Goal: Transaction & Acquisition: Download file/media

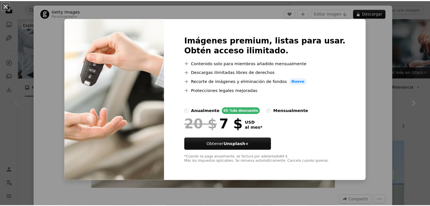
scroll to position [85, 0]
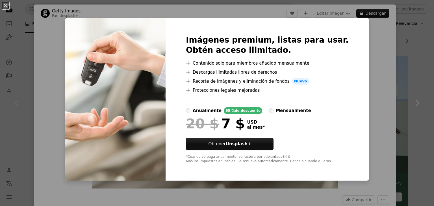
click at [394, 51] on div "An X shape Imágenes premium, listas para usar. Obtén acceso ilimitado. A plus s…" at bounding box center [217, 103] width 434 height 206
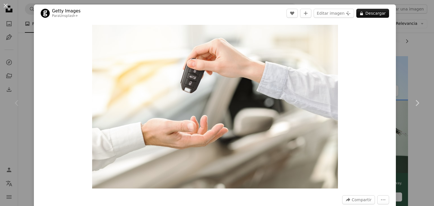
click at [406, 40] on div "An X shape Chevron left Chevron right Getty Images Para Unsplash+ A heart A plu…" at bounding box center [217, 103] width 434 height 206
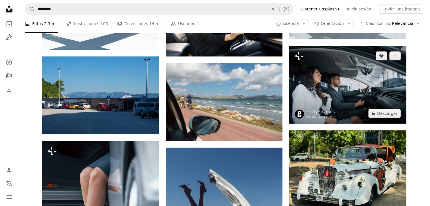
scroll to position [339, 0]
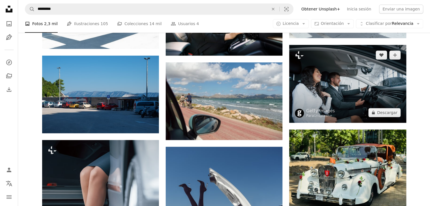
click at [356, 83] on img at bounding box center [347, 84] width 117 height 78
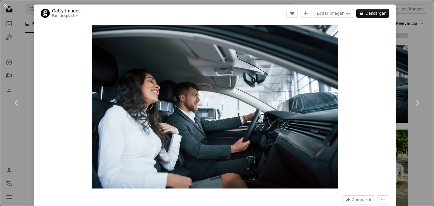
click at [407, 36] on div "An X shape Chevron left Chevron right Getty Images Para Unsplash+ A heart A plu…" at bounding box center [217, 103] width 434 height 206
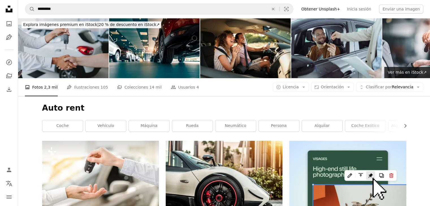
click at [332, 50] on img at bounding box center [336, 48] width 90 height 60
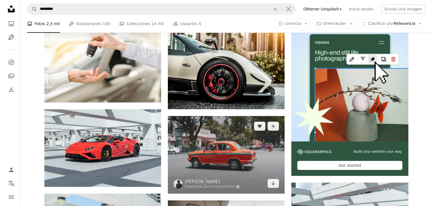
scroll to position [141, 0]
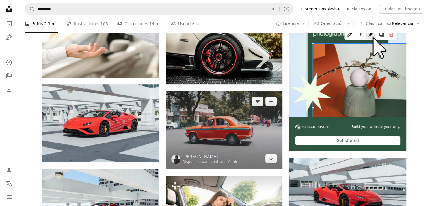
click at [216, 132] on img at bounding box center [224, 130] width 117 height 78
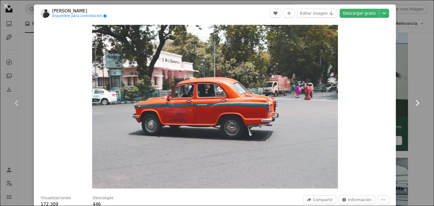
click at [404, 89] on link "Chevron right" at bounding box center [417, 103] width 34 height 54
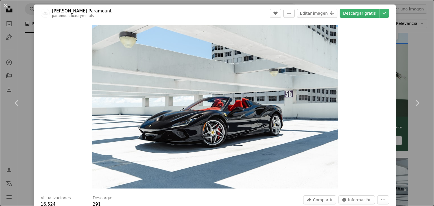
scroll to position [28, 0]
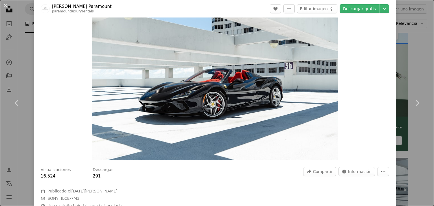
click at [416, 88] on link "Chevron right" at bounding box center [417, 103] width 34 height 54
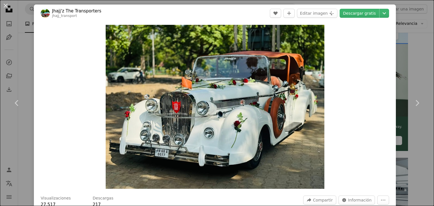
click at [34, 47] on div "Zoom in" at bounding box center [215, 107] width 362 height 170
click at [21, 17] on div "An X shape Chevron left Chevron right Jhajj'z The Transporters jhajj_transport …" at bounding box center [217, 103] width 434 height 206
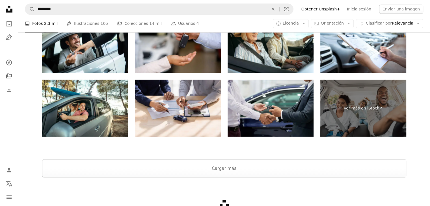
scroll to position [961, 0]
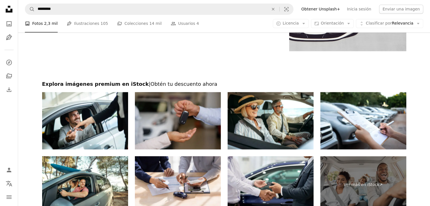
click at [181, 121] on img at bounding box center [178, 120] width 86 height 57
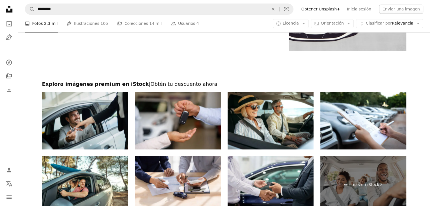
click at [106, 113] on img at bounding box center [85, 120] width 86 height 57
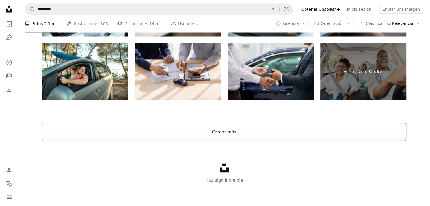
click at [220, 130] on button "Cargar más" at bounding box center [224, 132] width 364 height 18
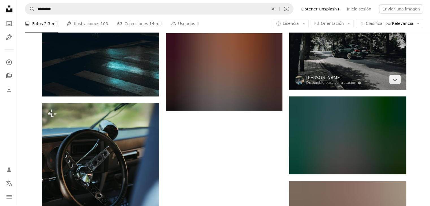
scroll to position [5483, 0]
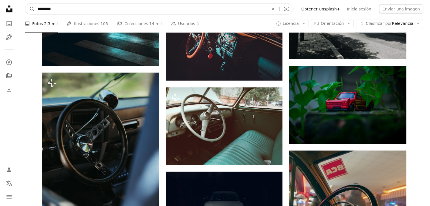
drag, startPoint x: 157, startPoint y: 7, endPoint x: 158, endPoint y: 4, distance: 3.2
click at [157, 7] on input "*********" at bounding box center [151, 9] width 232 height 11
type input "*"
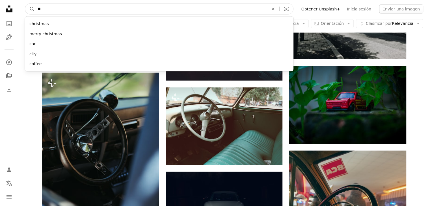
type input "*"
type input "****"
click at [25, 4] on button "A magnifying glass" at bounding box center [30, 9] width 10 height 11
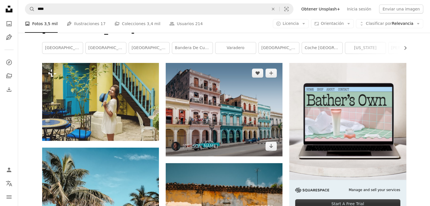
scroll to position [113, 0]
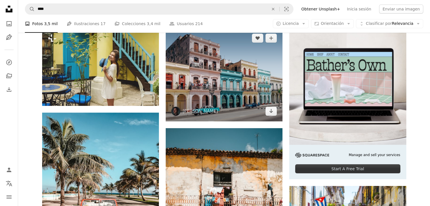
click at [268, 89] on img at bounding box center [224, 75] width 117 height 94
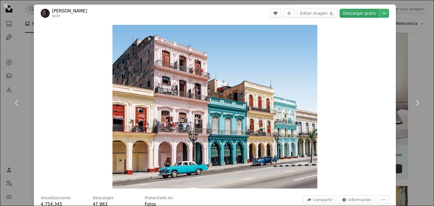
click at [363, 15] on link "Descargar gratis" at bounding box center [360, 13] width 40 height 9
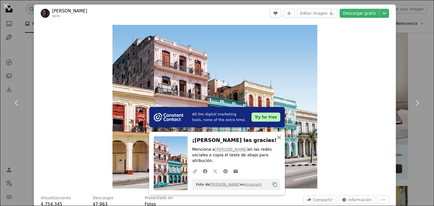
click at [277, 141] on icon "An X shape" at bounding box center [279, 137] width 7 height 7
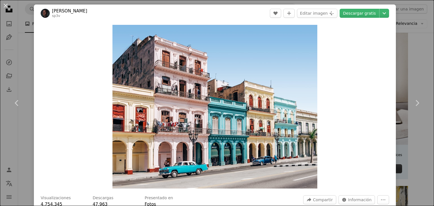
click at [402, 31] on div "An X shape Chevron left Chevron right [PERSON_NAME] sp3v A heart A plus sign Ed…" at bounding box center [217, 103] width 434 height 206
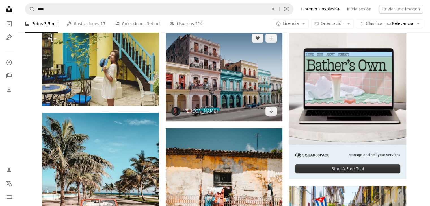
click at [245, 78] on img at bounding box center [224, 75] width 117 height 94
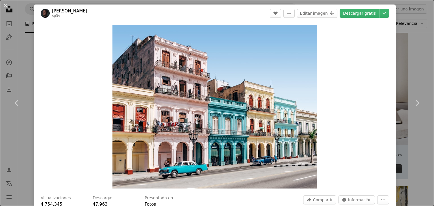
click at [402, 59] on div "An X shape Chevron left Chevron right [PERSON_NAME] sp3v A heart A plus sign Ed…" at bounding box center [217, 103] width 434 height 206
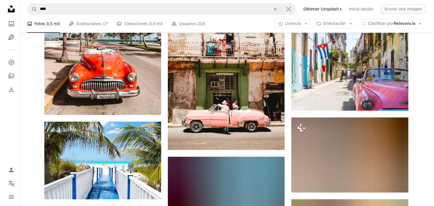
scroll to position [283, 0]
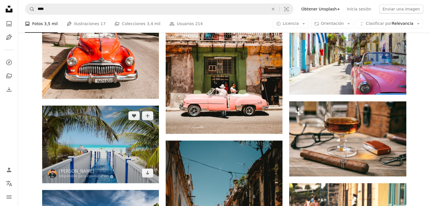
click at [102, 131] on img at bounding box center [100, 145] width 117 height 78
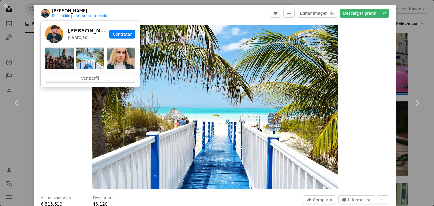
click at [75, 29] on h5 "[PERSON_NAME]" at bounding box center [87, 30] width 39 height 7
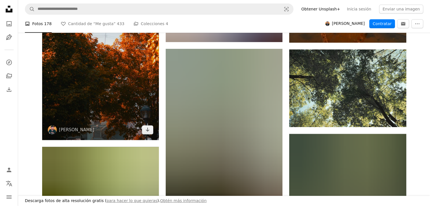
scroll to position [339, 0]
